Goal: Information Seeking & Learning: Learn about a topic

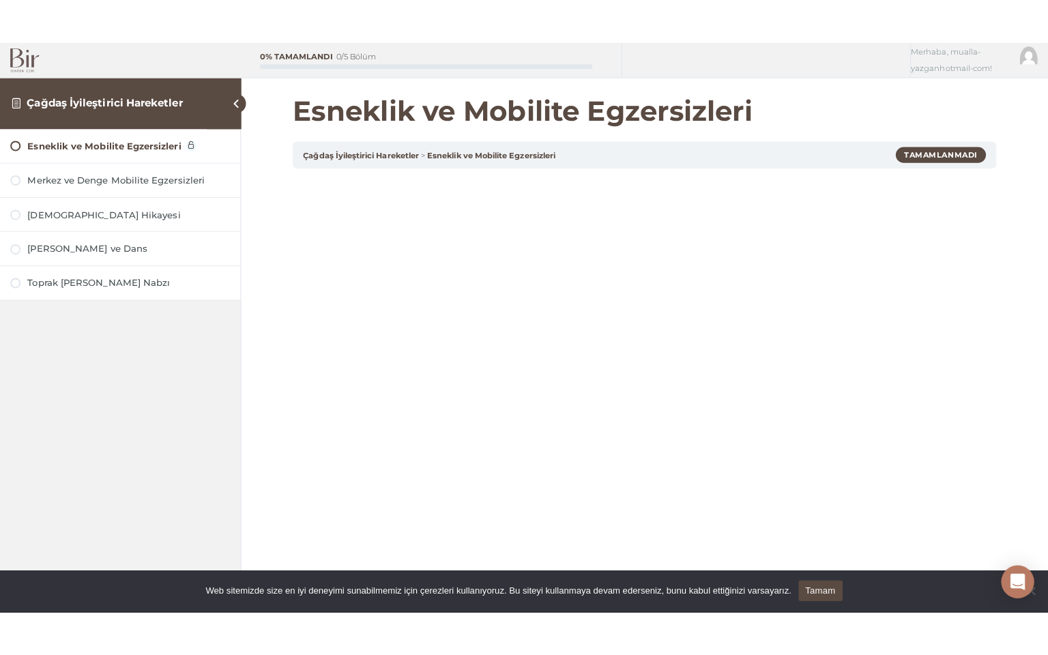
scroll to position [145, 0]
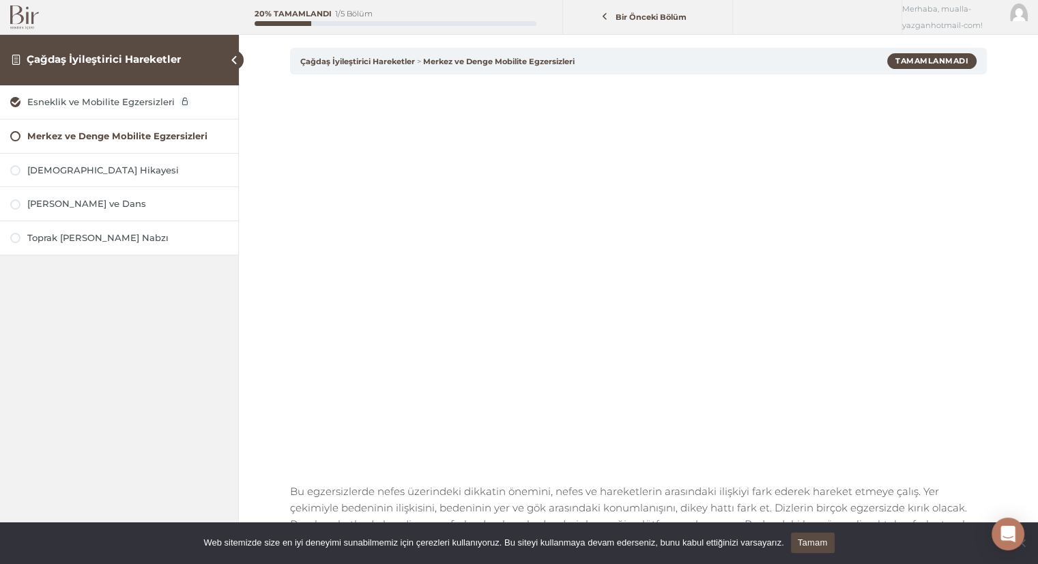
scroll to position [28, 0]
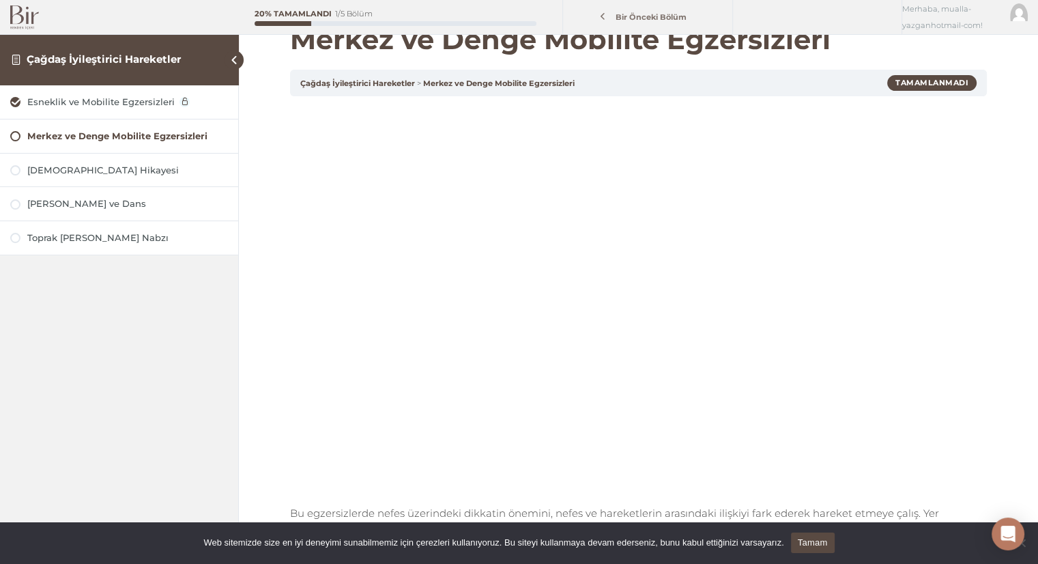
click at [651, 19] on span "Bir Önceki Bölüm" at bounding box center [651, 17] width 87 height 10
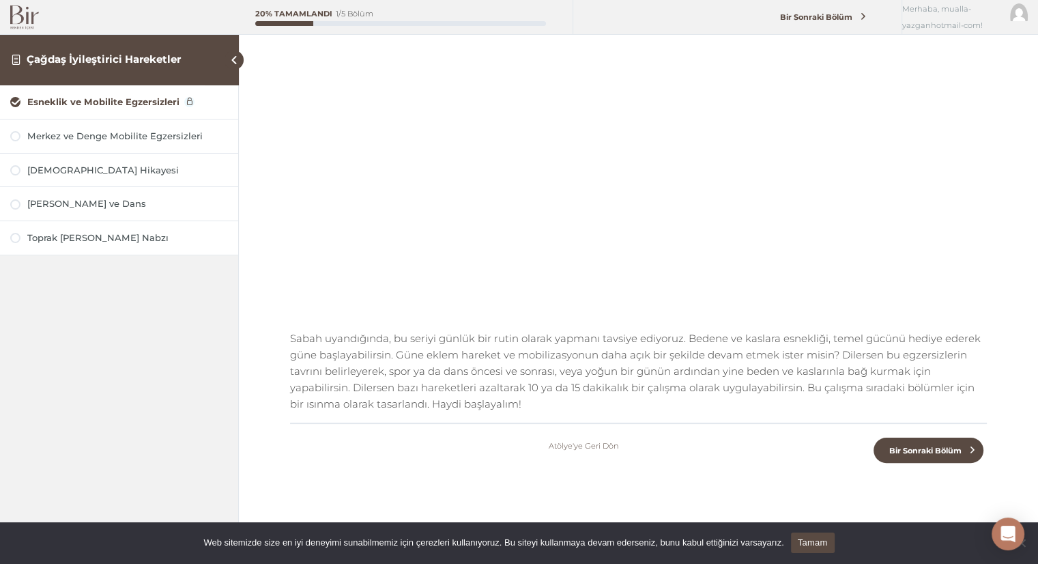
scroll to position [254, 0]
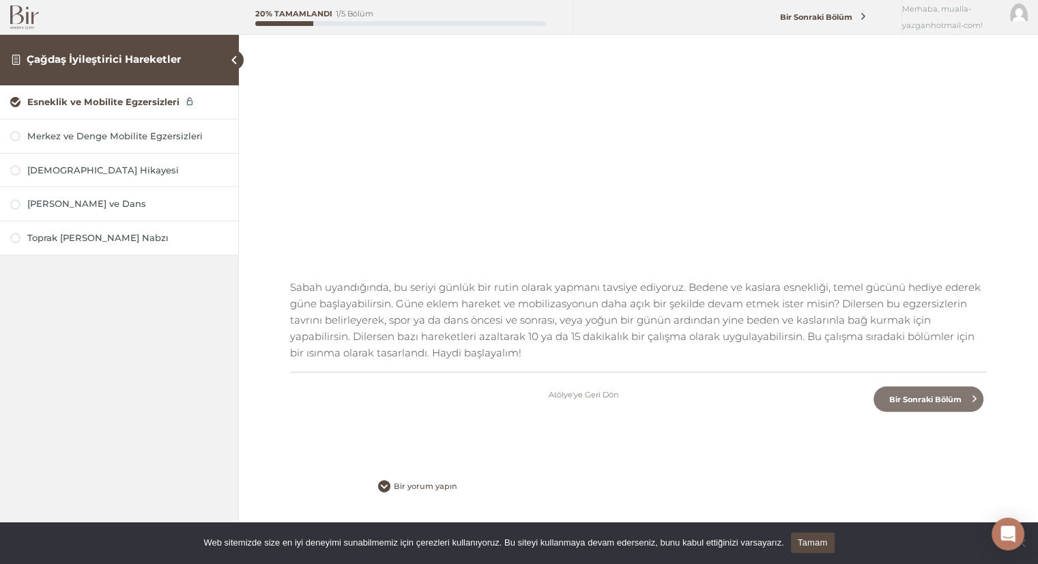
click at [931, 402] on span "Bir Sonraki Bölüm" at bounding box center [925, 400] width 88 height 10
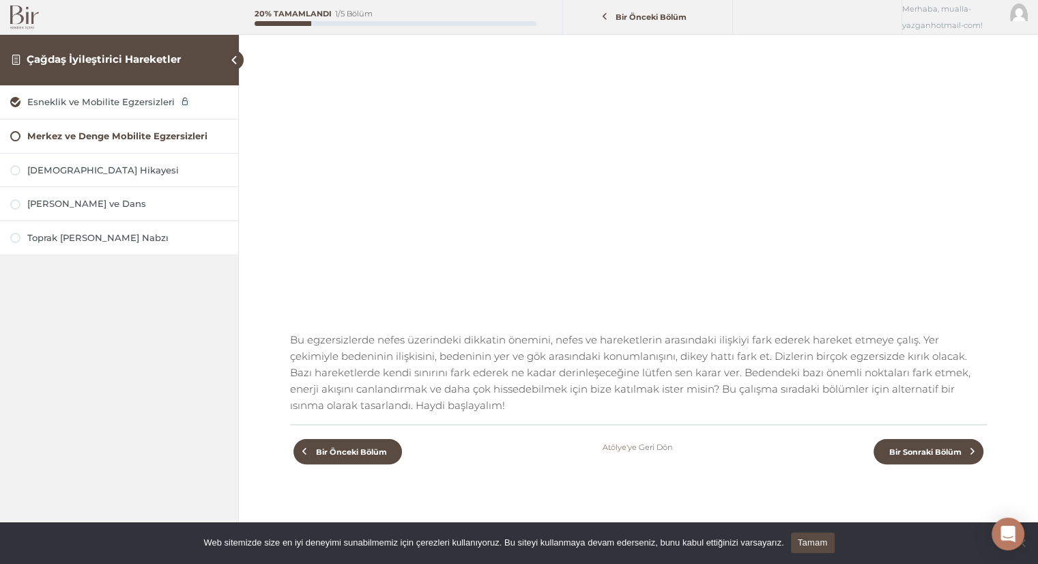
scroll to position [199, 0]
click at [346, 457] on span "Bir Önceki Bölüm" at bounding box center [351, 454] width 87 height 10
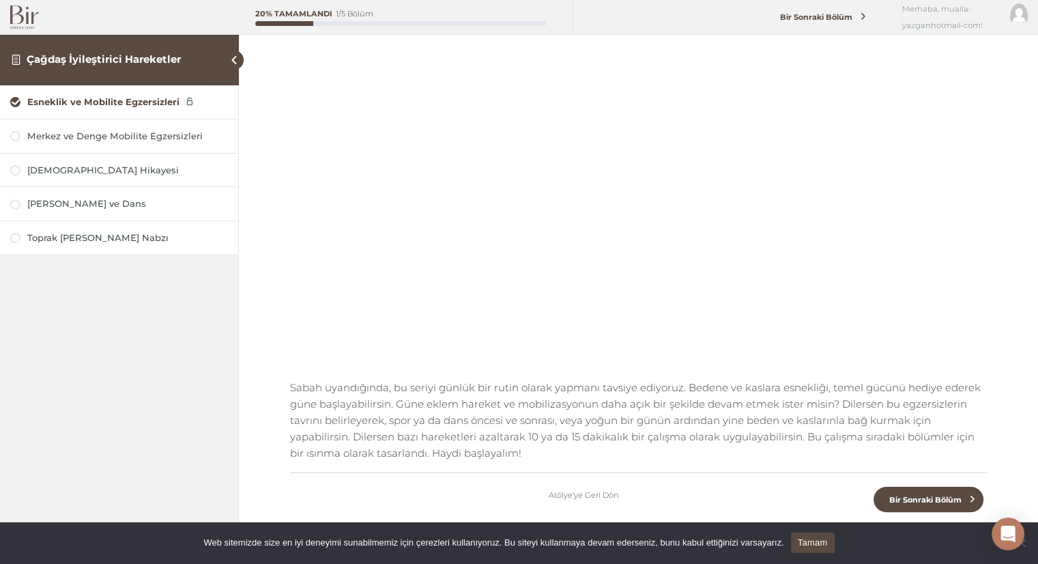
scroll to position [158, 0]
click at [897, 495] on span "Bir Sonraki Bölüm" at bounding box center [925, 495] width 88 height 10
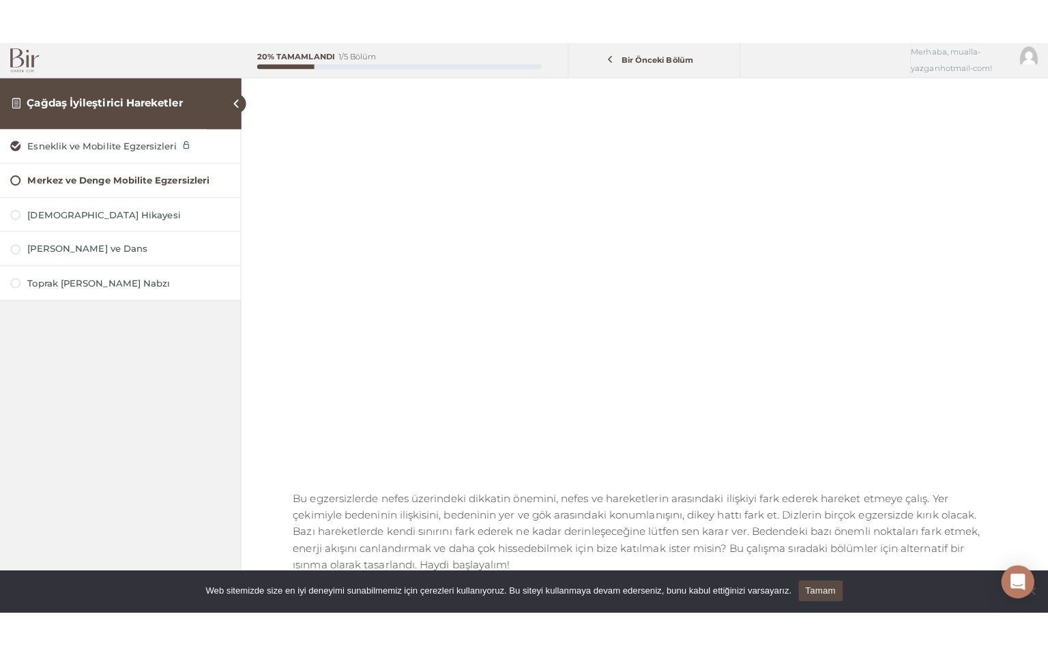
scroll to position [91, 0]
